Goal: Book appointment/travel/reservation

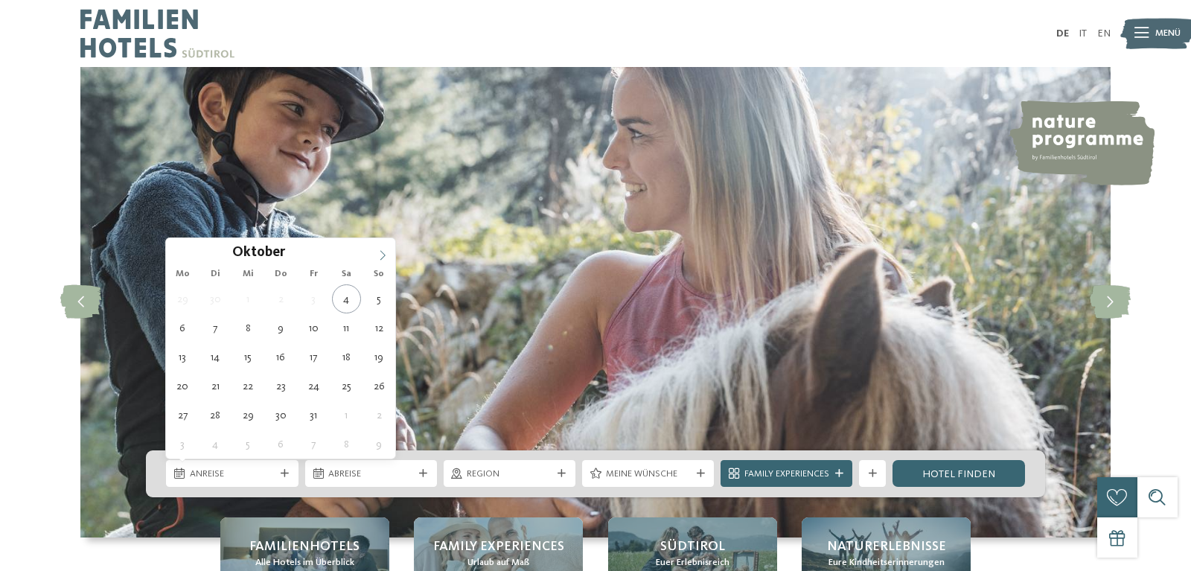
click at [380, 254] on icon at bounding box center [382, 255] width 10 height 10
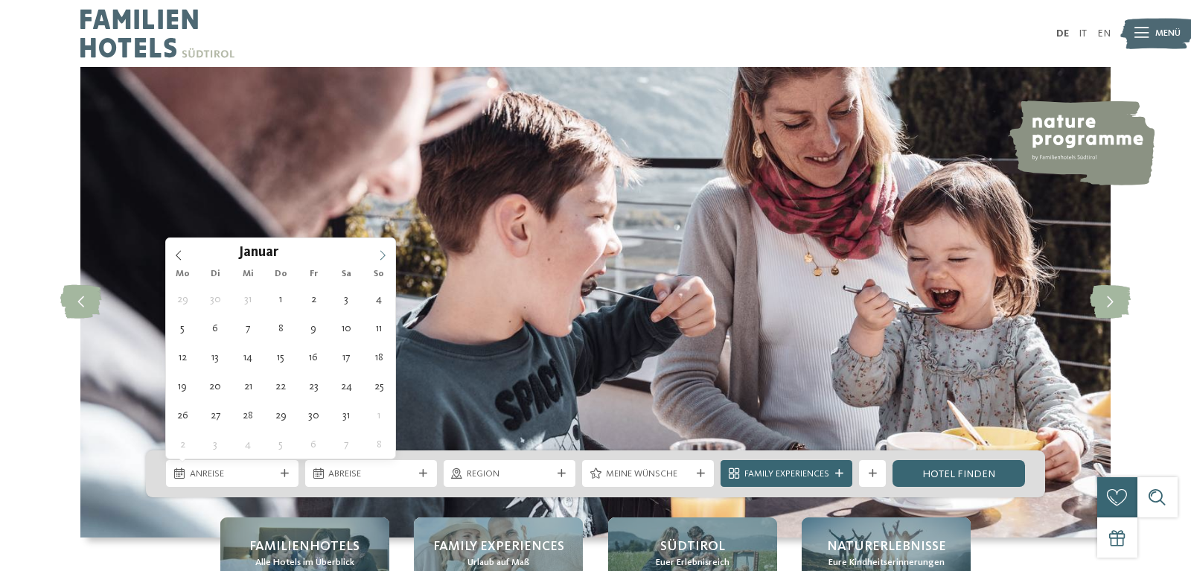
click at [380, 254] on icon at bounding box center [382, 255] width 10 height 10
type input "****"
click at [380, 253] on icon at bounding box center [382, 255] width 10 height 10
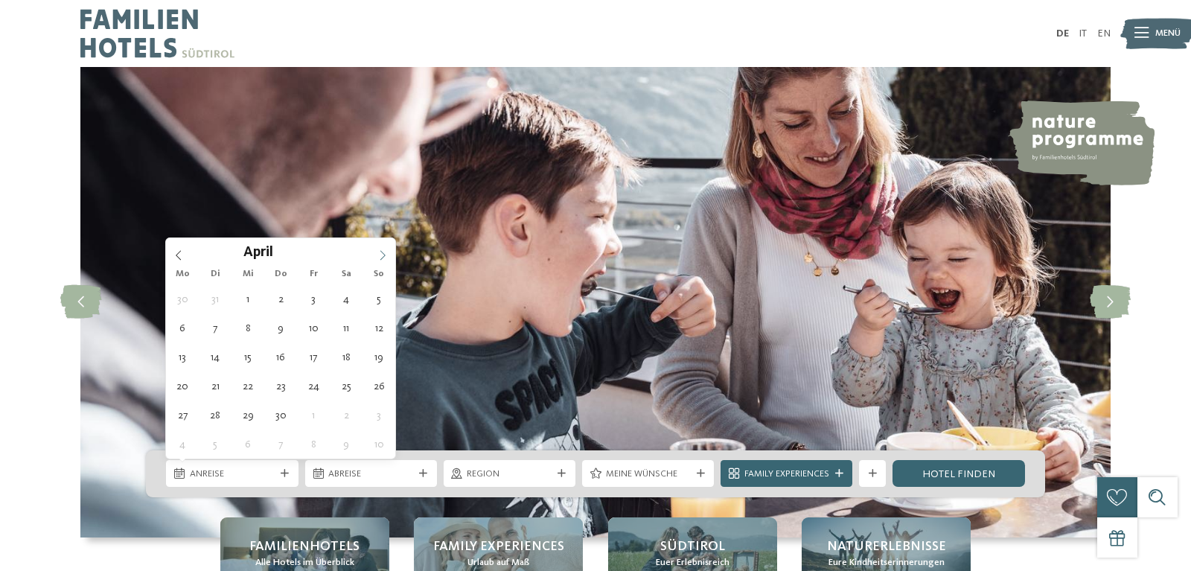
click at [380, 253] on icon at bounding box center [382, 255] width 10 height 10
click at [380, 252] on icon at bounding box center [382, 255] width 10 height 10
type div "[DATE]"
type input "****"
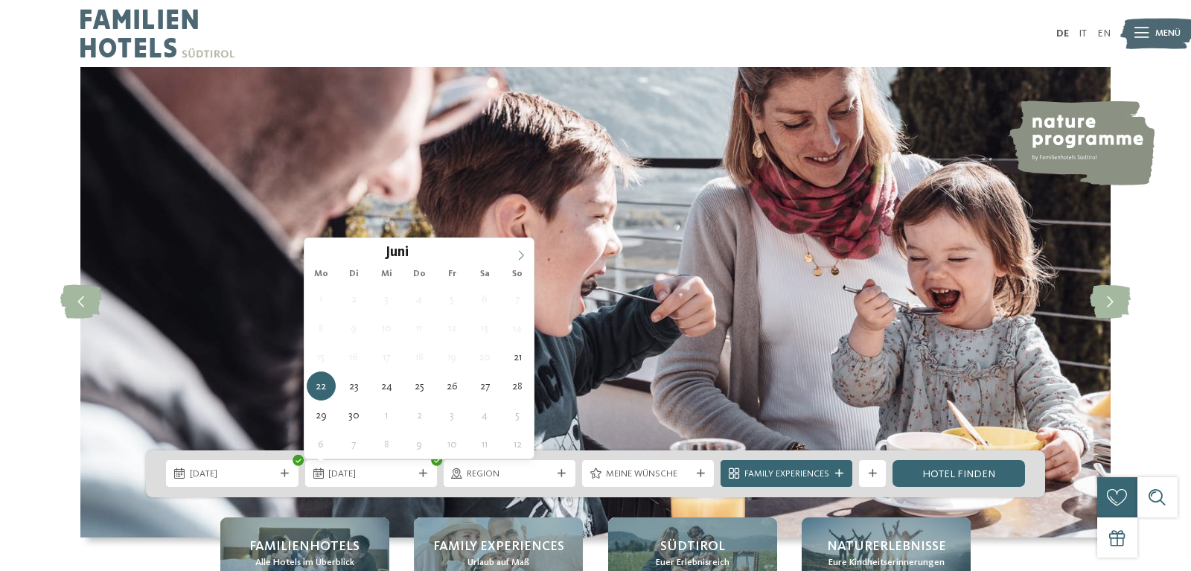
click at [520, 252] on icon at bounding box center [521, 255] width 10 height 10
type div "[DATE]"
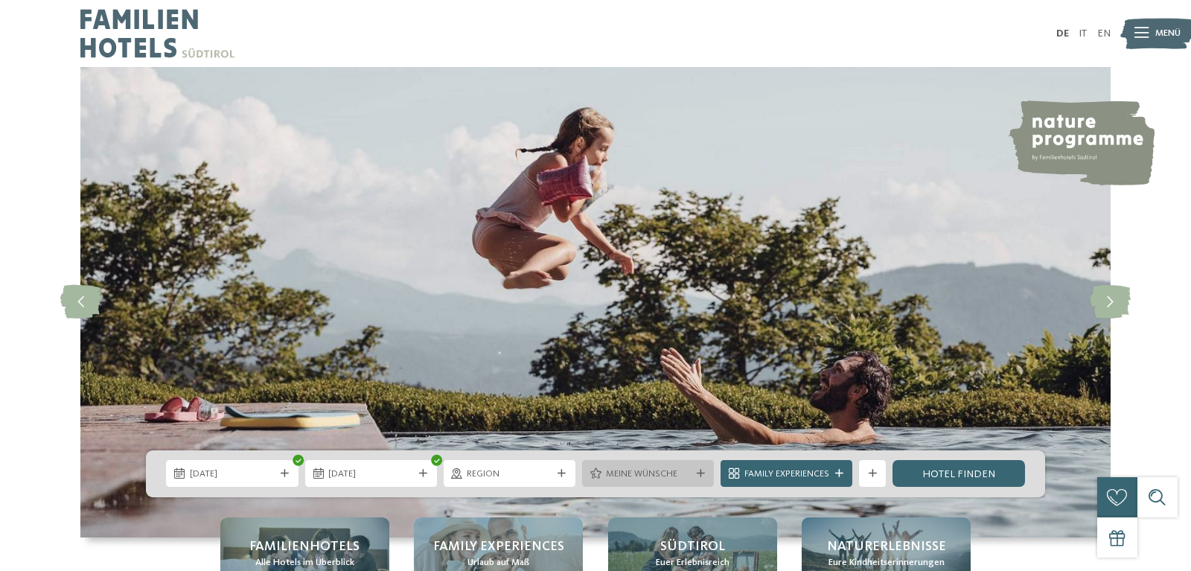
click at [641, 472] on span "Meine Wünsche" at bounding box center [648, 474] width 85 height 13
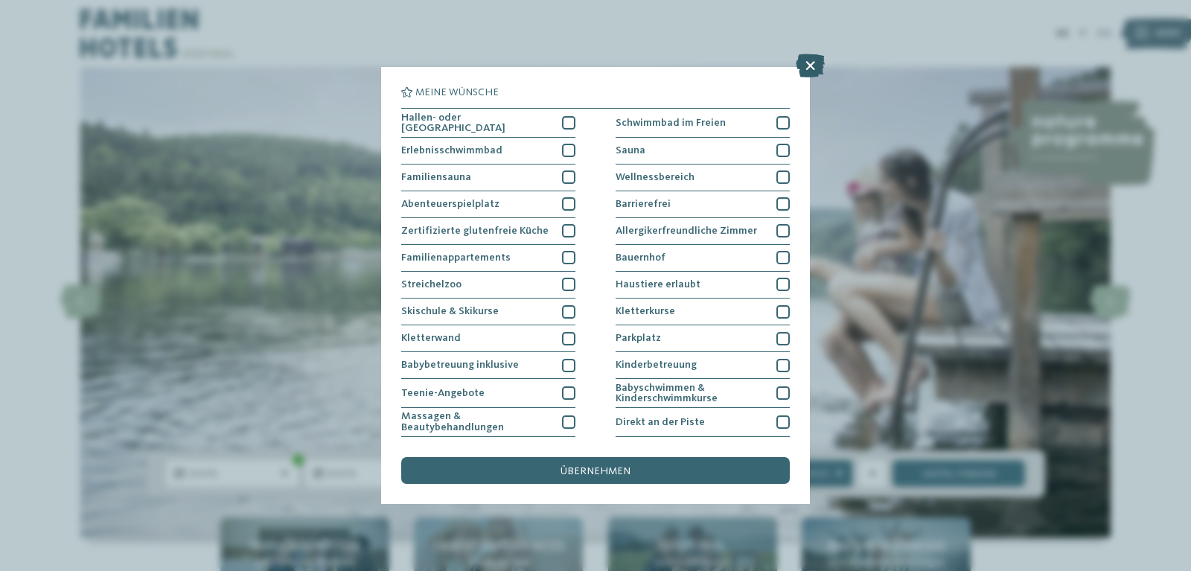
click at [814, 61] on icon at bounding box center [810, 66] width 29 height 24
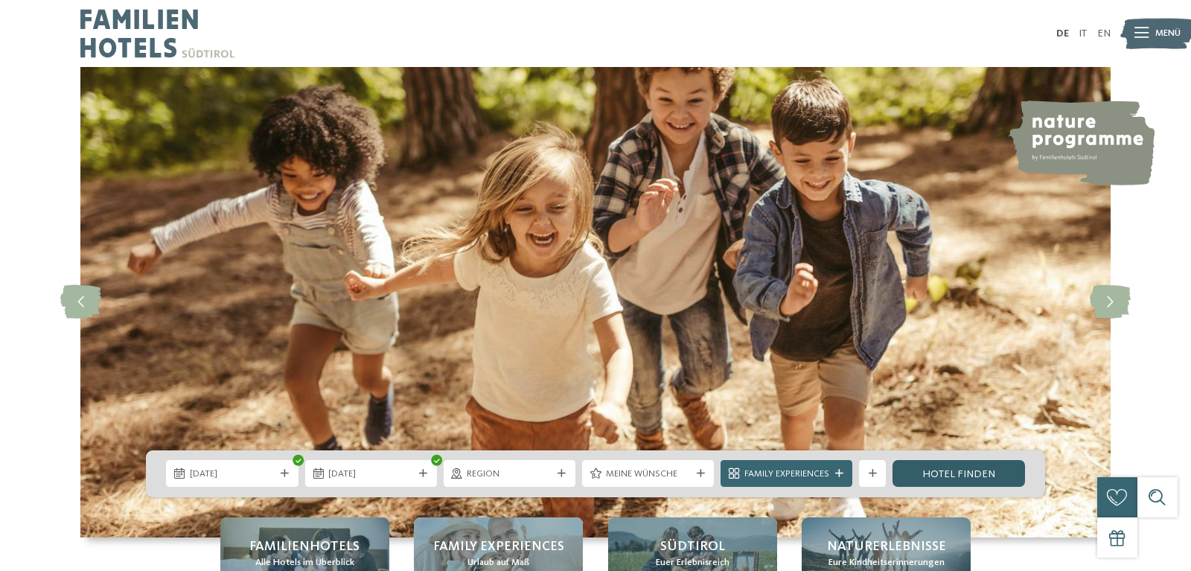
click at [954, 476] on link "Hotel finden" at bounding box center [959, 473] width 132 height 27
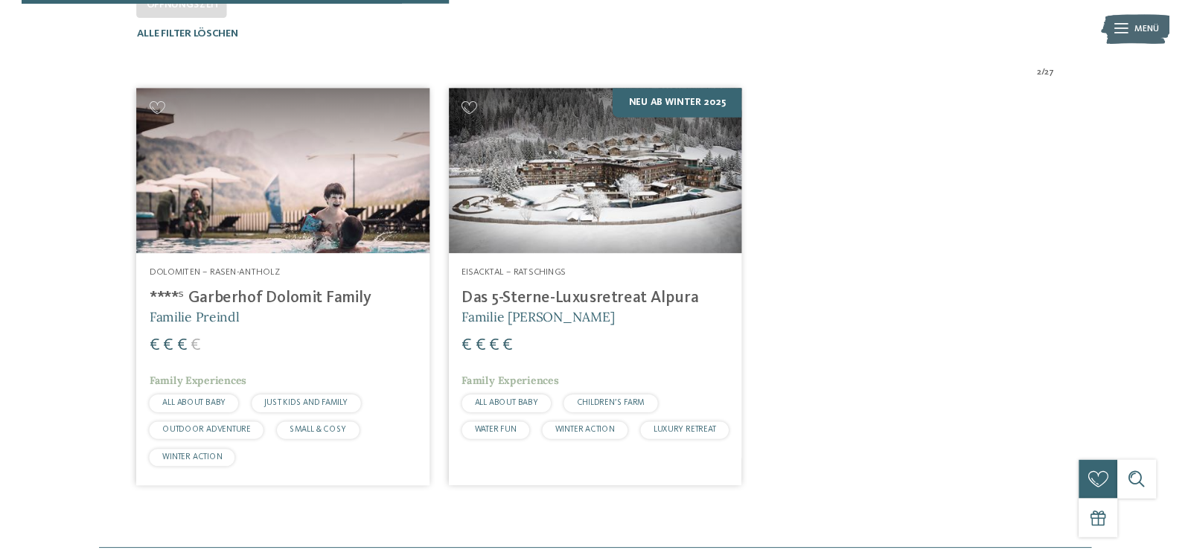
scroll to position [432, 0]
